Goal: Transaction & Acquisition: Purchase product/service

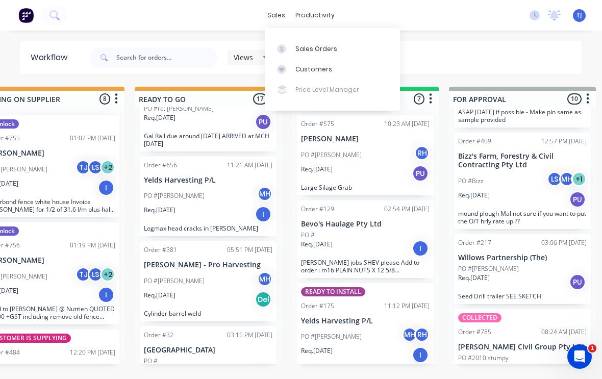
scroll to position [903, 0]
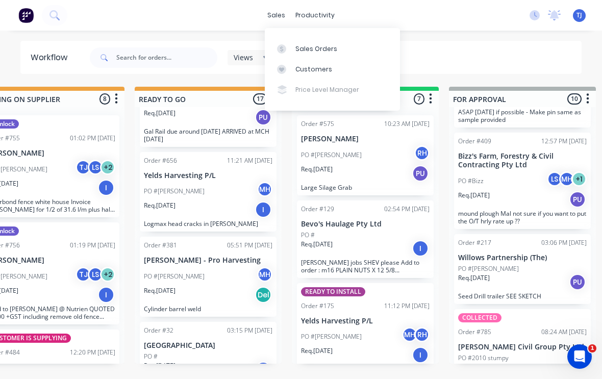
click at [316, 48] on div "Sales Orders" at bounding box center [317, 48] width 42 height 9
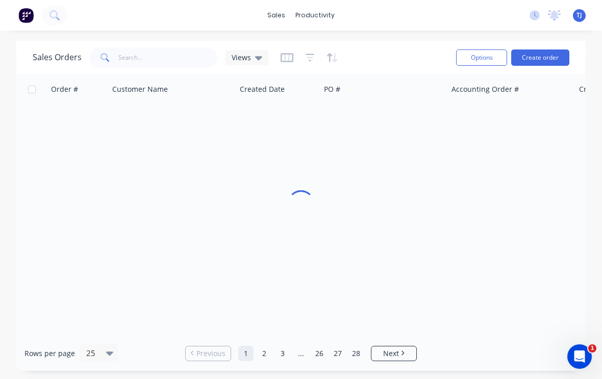
scroll to position [1, 0]
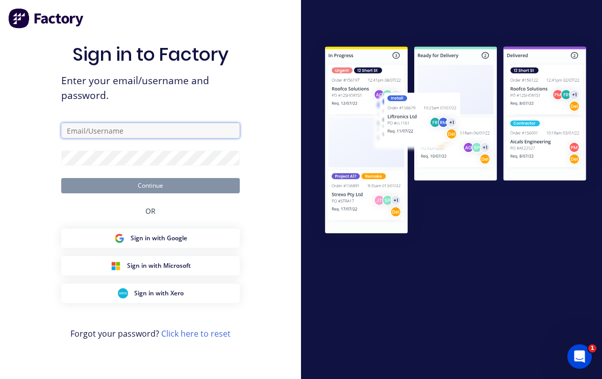
click at [182, 133] on input "text" at bounding box center [150, 130] width 179 height 15
type input "[EMAIL_ADDRESS][DOMAIN_NAME]"
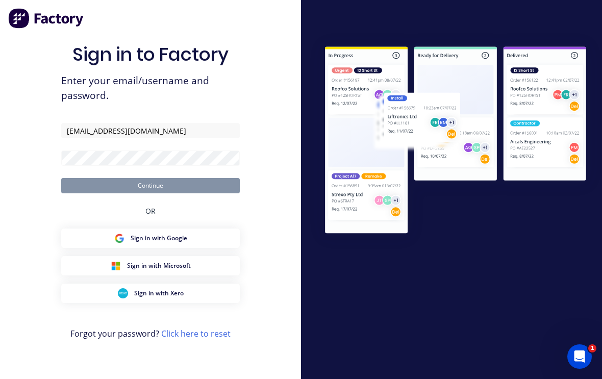
click at [151, 193] on button "Continue" at bounding box center [150, 185] width 179 height 15
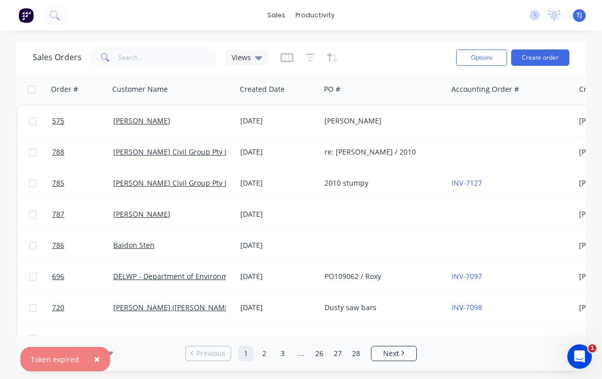
click at [545, 53] on button "Create order" at bounding box center [540, 58] width 58 height 16
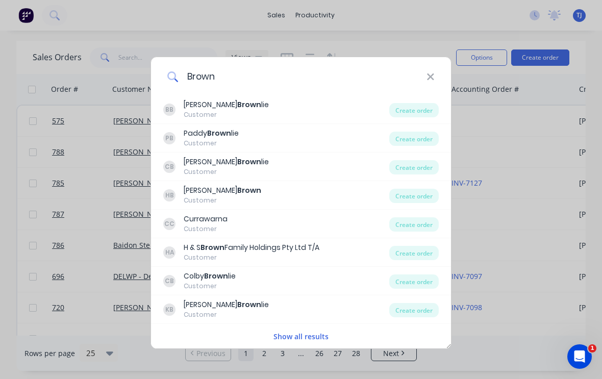
type input "Brown"
click at [421, 254] on div "Create order" at bounding box center [414, 253] width 50 height 14
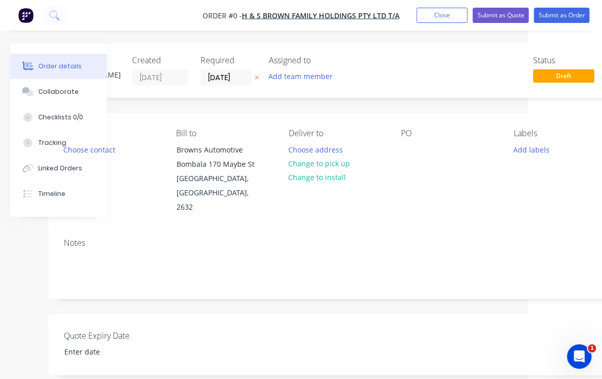
scroll to position [0, 74]
click at [411, 131] on div "PO" at bounding box center [449, 134] width 96 height 10
click at [405, 138] on div "PO" at bounding box center [449, 134] width 96 height 10
click at [409, 153] on div at bounding box center [409, 149] width 16 height 15
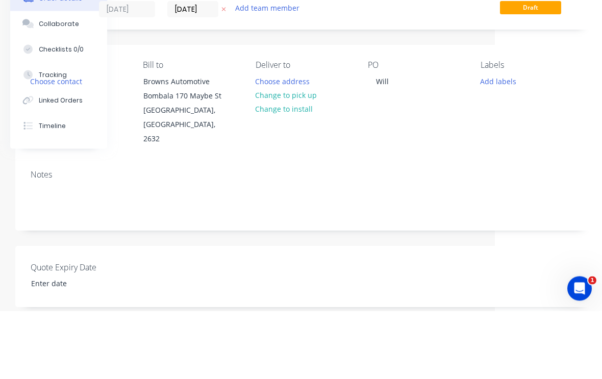
scroll to position [68, 107]
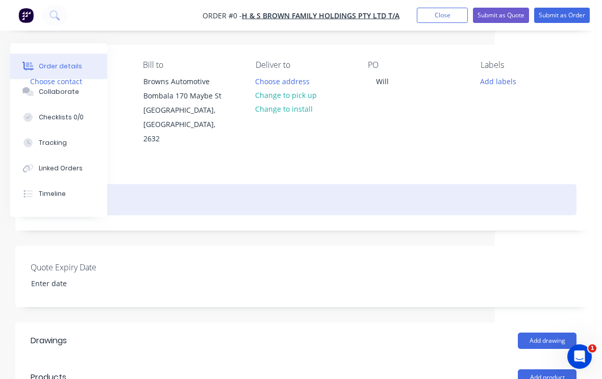
click at [127, 185] on div "Order details Collaborate Checklists 0/0 Tracking Linked Orders Timeline Order …" at bounding box center [248, 293] width 710 height 637
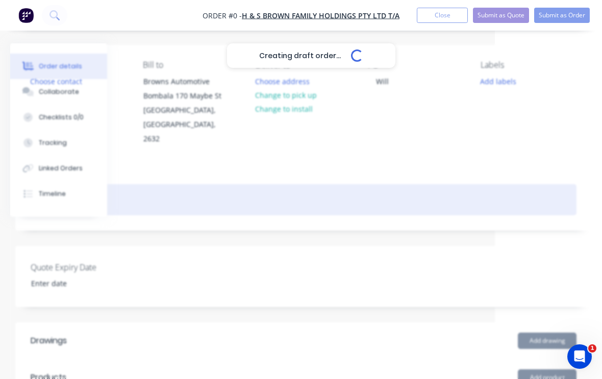
scroll to position [68, 107]
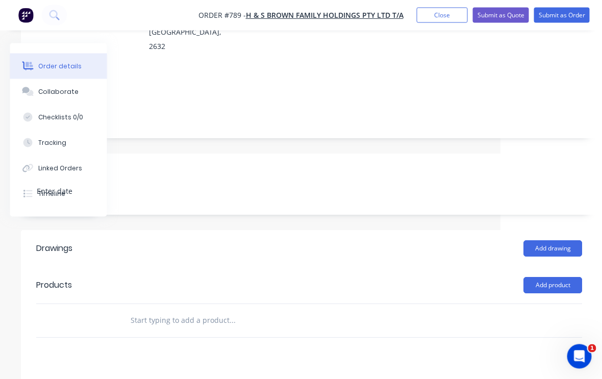
scroll to position [161, 102]
click at [564, 277] on button "Add product" at bounding box center [553, 285] width 59 height 16
click at [551, 304] on div "Product catalogue" at bounding box center [534, 311] width 79 height 15
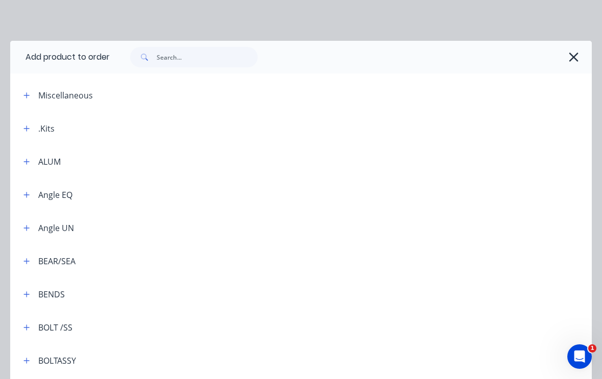
click at [46, 129] on div ".Kits" at bounding box center [46, 129] width 16 height 12
click at [26, 128] on icon "button" at bounding box center [26, 128] width 6 height 7
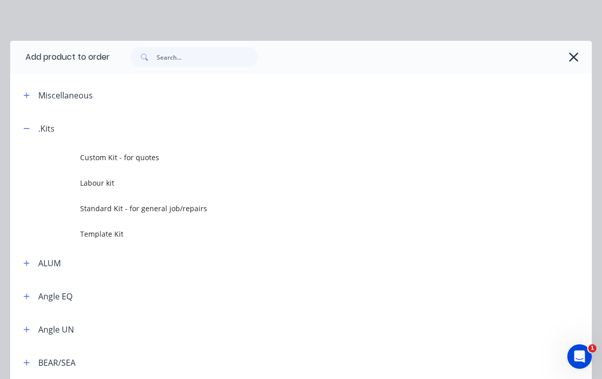
click at [117, 233] on span "Template Kit" at bounding box center [285, 234] width 410 height 11
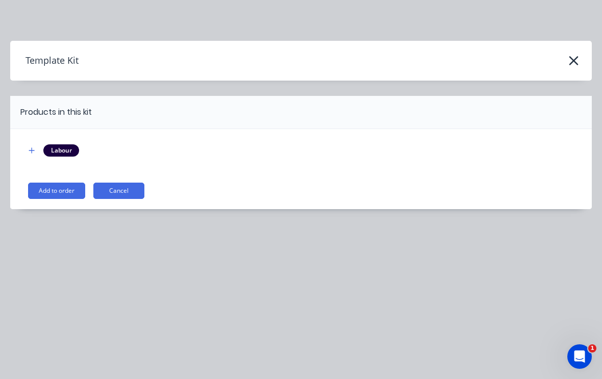
click at [59, 186] on button "Add to order" at bounding box center [56, 191] width 57 height 16
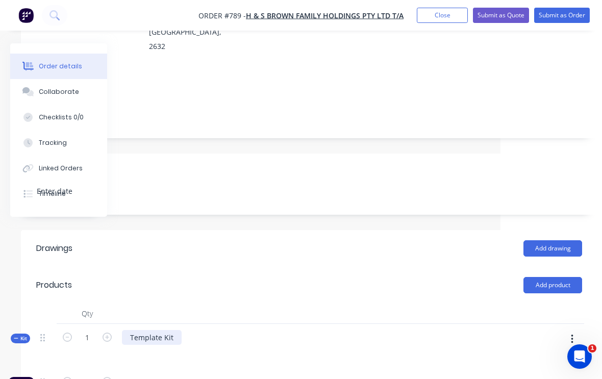
click at [179, 330] on div "Template Kit" at bounding box center [152, 337] width 60 height 15
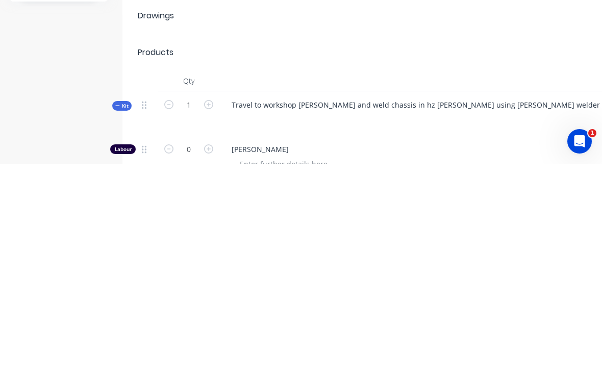
scroll to position [394, 0]
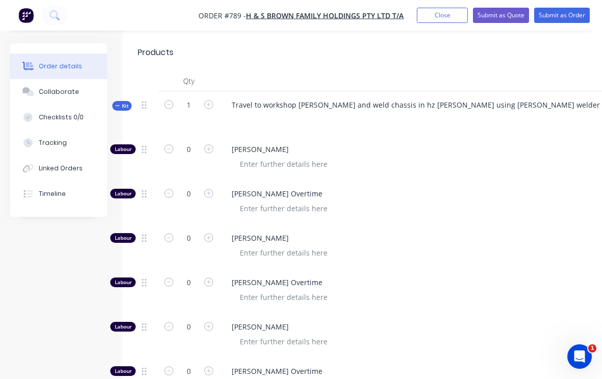
click at [210, 322] on icon "button" at bounding box center [208, 326] width 9 height 9
type input "1"
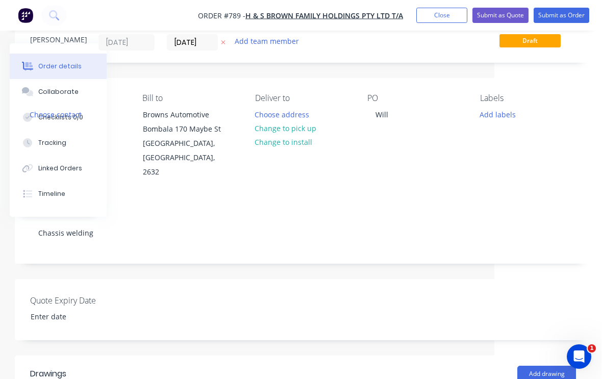
scroll to position [35, 107]
click at [299, 147] on button "Change to install" at bounding box center [284, 143] width 68 height 14
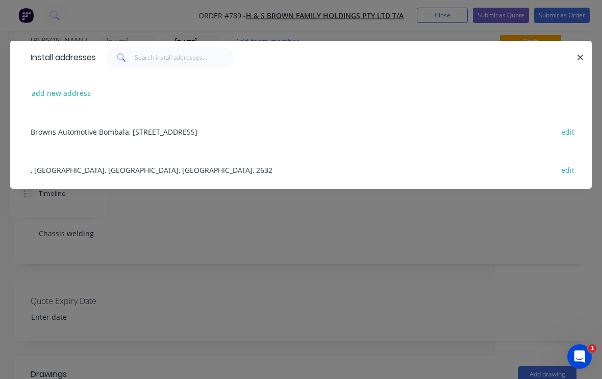
click at [348, 34] on div "Install addresses add new address Browns Automotive Bombala, [STREET_ADDRESS], …" at bounding box center [301, 189] width 602 height 379
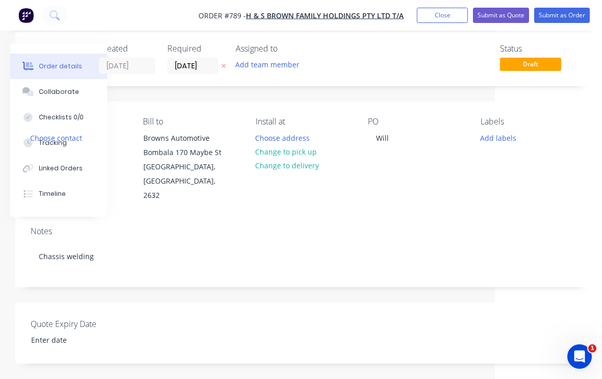
scroll to position [0, 107]
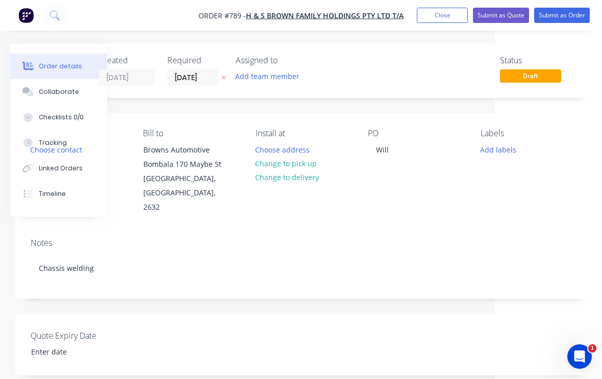
click at [559, 15] on button "Submit as Order" at bounding box center [562, 15] width 56 height 15
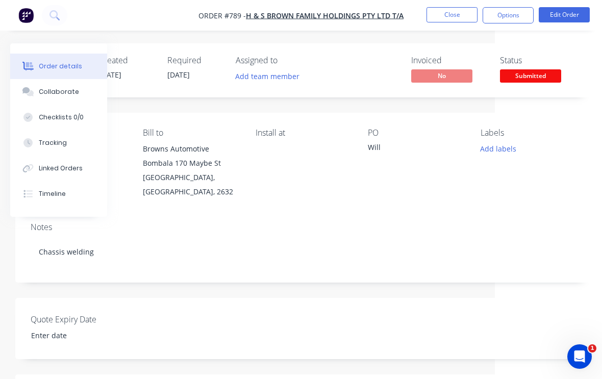
click at [460, 12] on button "Close" at bounding box center [452, 14] width 51 height 15
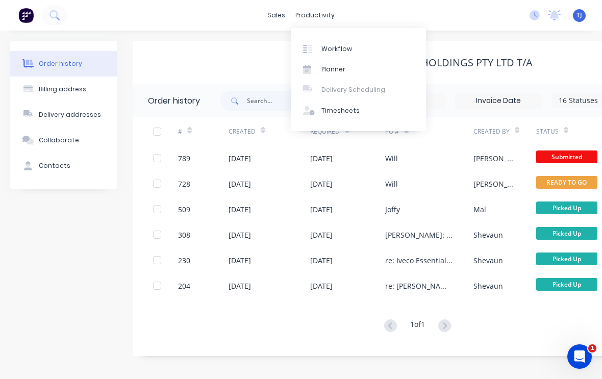
click at [346, 48] on div "Workflow" at bounding box center [337, 48] width 31 height 9
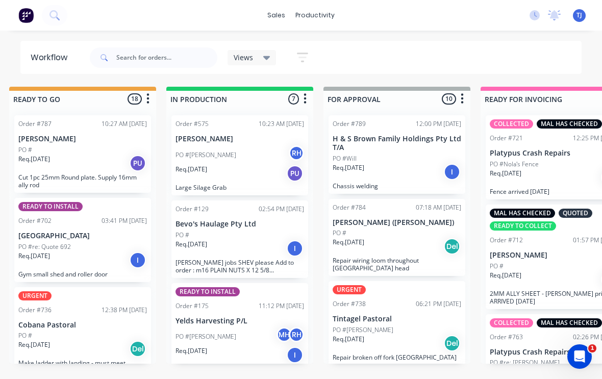
scroll to position [160, 0]
